Goal: Task Accomplishment & Management: Manage account settings

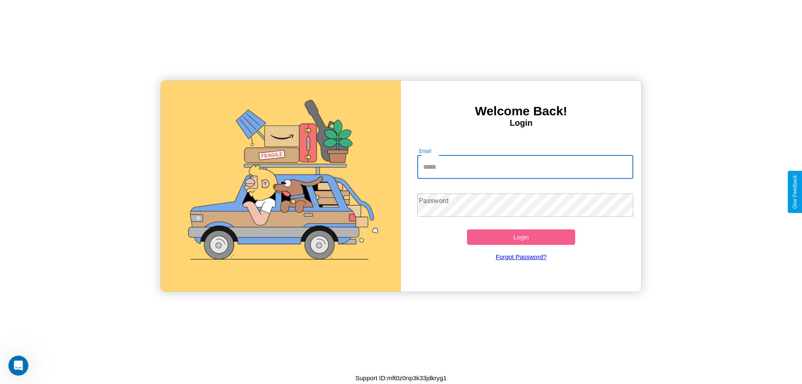
click at [525, 167] on input "Email" at bounding box center [525, 166] width 216 height 23
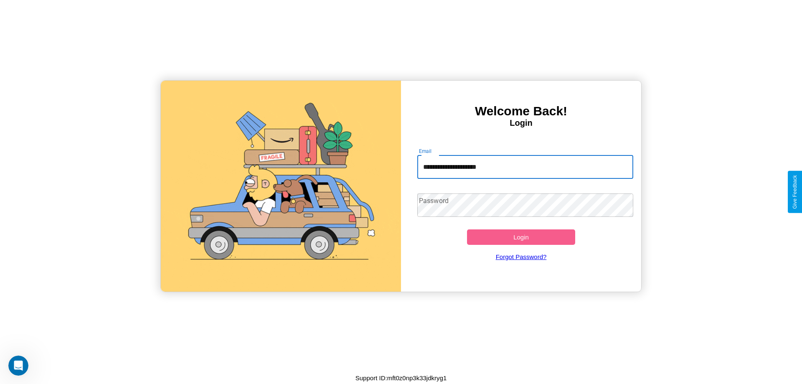
type input "**********"
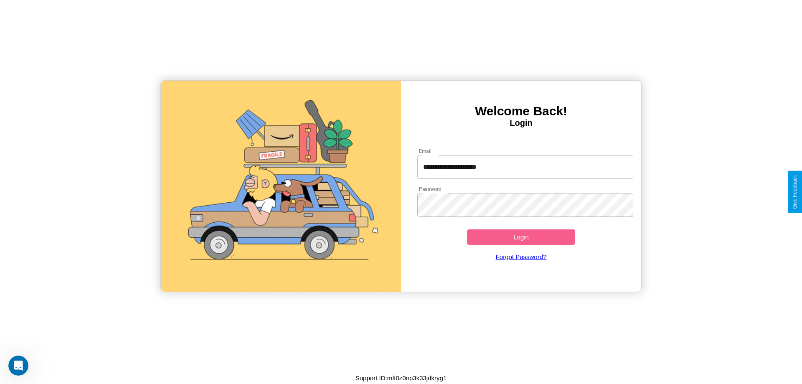
click at [521, 237] on button "Login" at bounding box center [521, 236] width 108 height 15
